Goal: Transaction & Acquisition: Purchase product/service

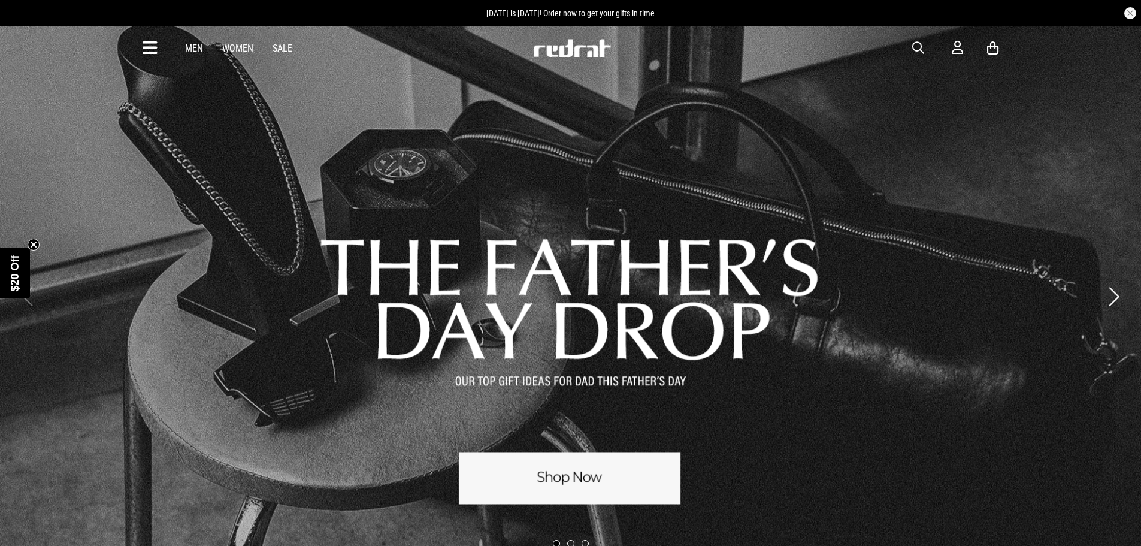
drag, startPoint x: 0, startPoint y: 0, endPoint x: 905, endPoint y: 41, distance: 905.8
click at [901, 38] on div "Men Women Sale Sign in New Back Footwear Back Mens Back Womens Back Youth & Kid…" at bounding box center [571, 47] width 874 height 43
click at [927, 57] on div "Men Women Sale Sign in New Back Footwear Back Mens Back Womens Back Youth & Kid…" at bounding box center [571, 47] width 874 height 43
click at [920, 50] on span "button" at bounding box center [918, 48] width 12 height 14
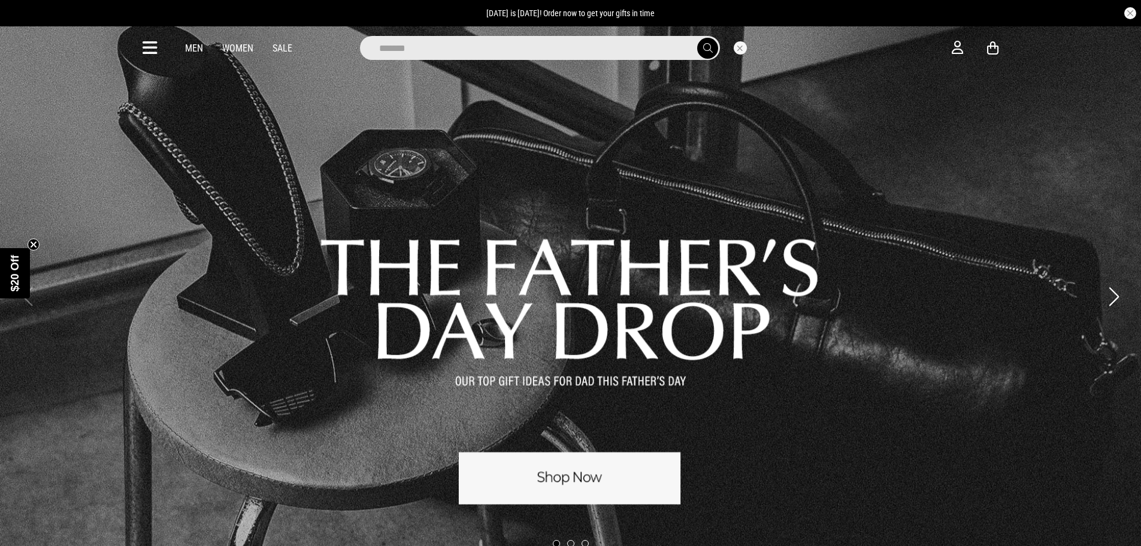
type input "*******"
click at [697, 38] on button "submit" at bounding box center [707, 48] width 21 height 21
